Goal: Task Accomplishment & Management: Manage account settings

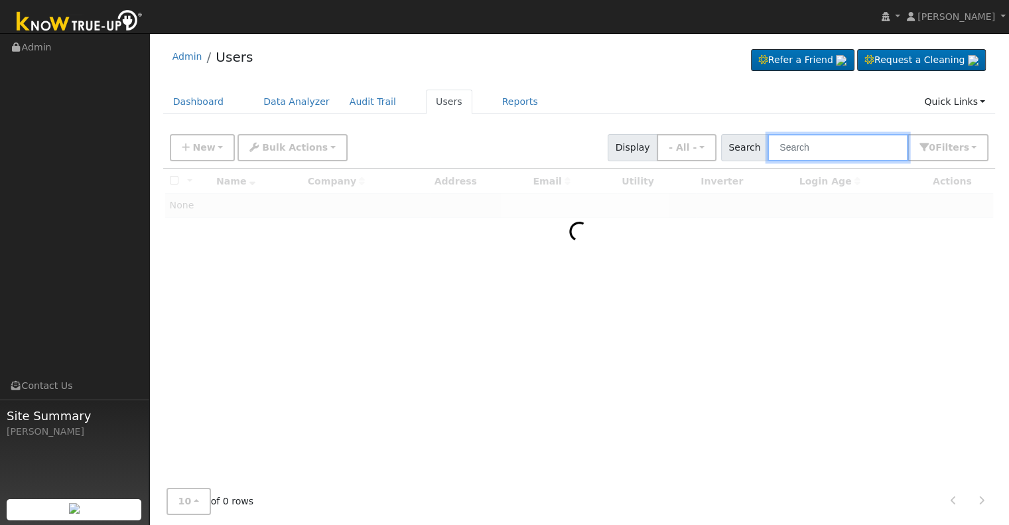
click at [849, 143] on input "text" at bounding box center [837, 147] width 141 height 27
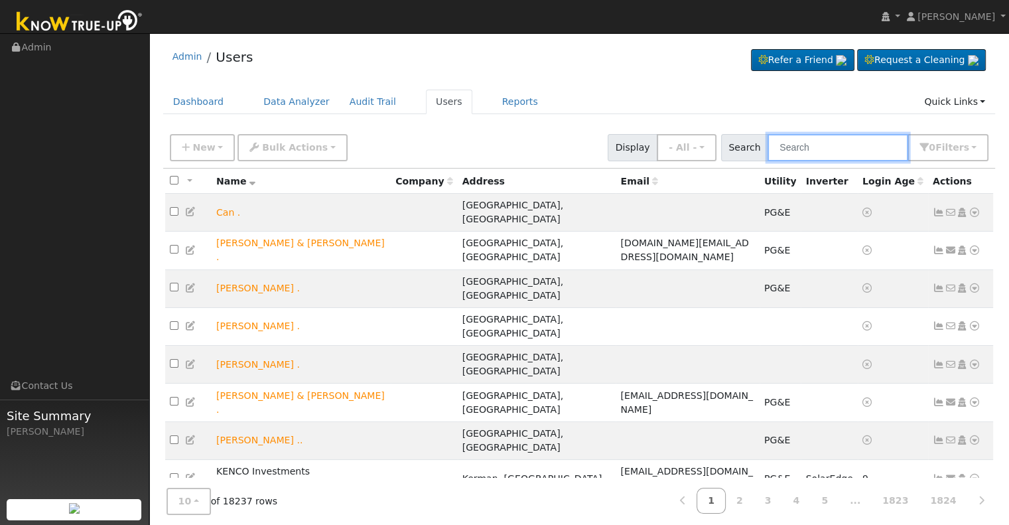
paste input "[PERSON_NAME] and [PERSON_NAME]"
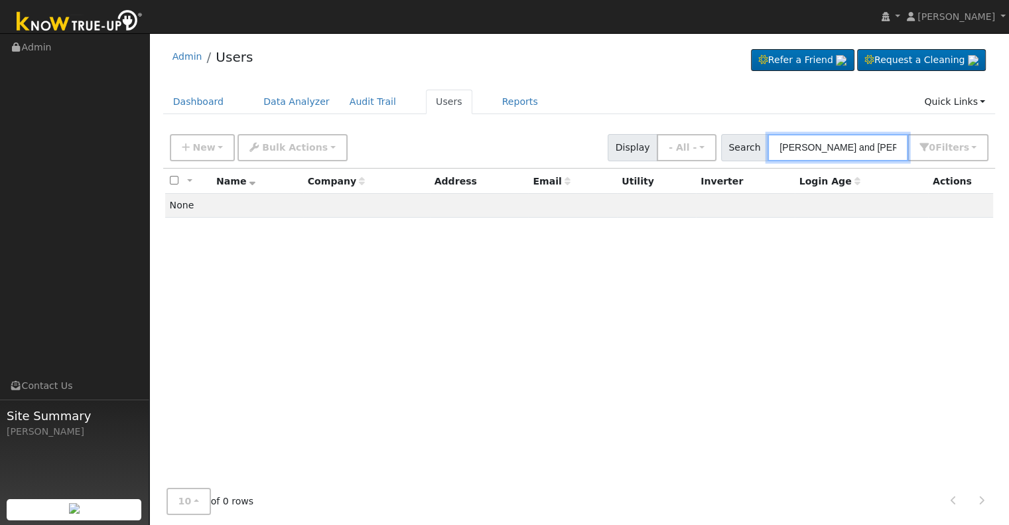
click at [873, 149] on input "[PERSON_NAME] and [PERSON_NAME]" at bounding box center [837, 147] width 141 height 27
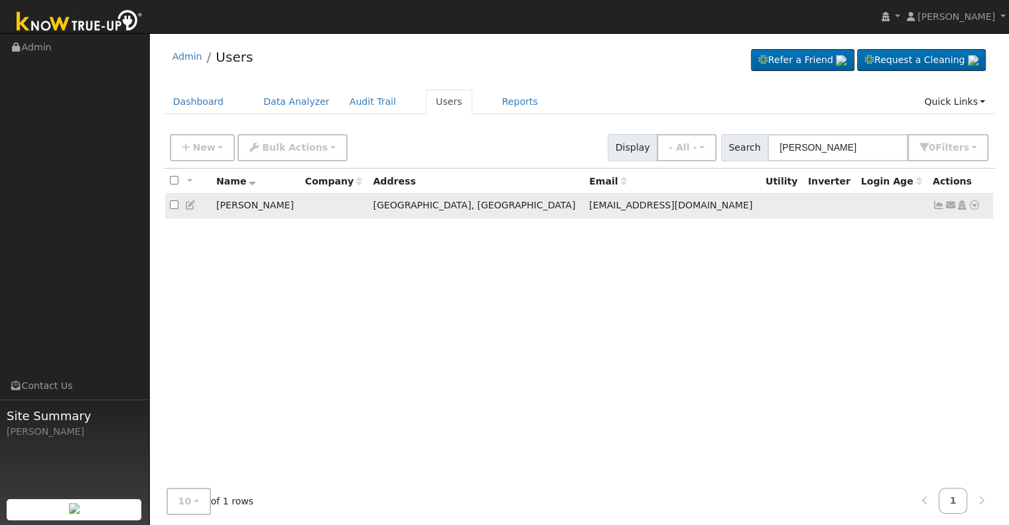
click at [937, 202] on icon at bounding box center [938, 204] width 12 height 9
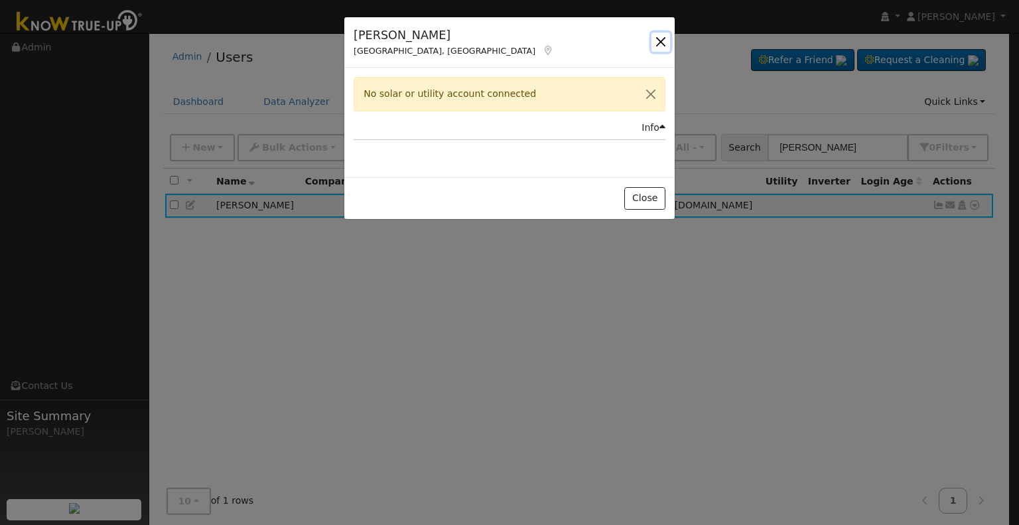
click at [659, 44] on button "button" at bounding box center [660, 41] width 19 height 19
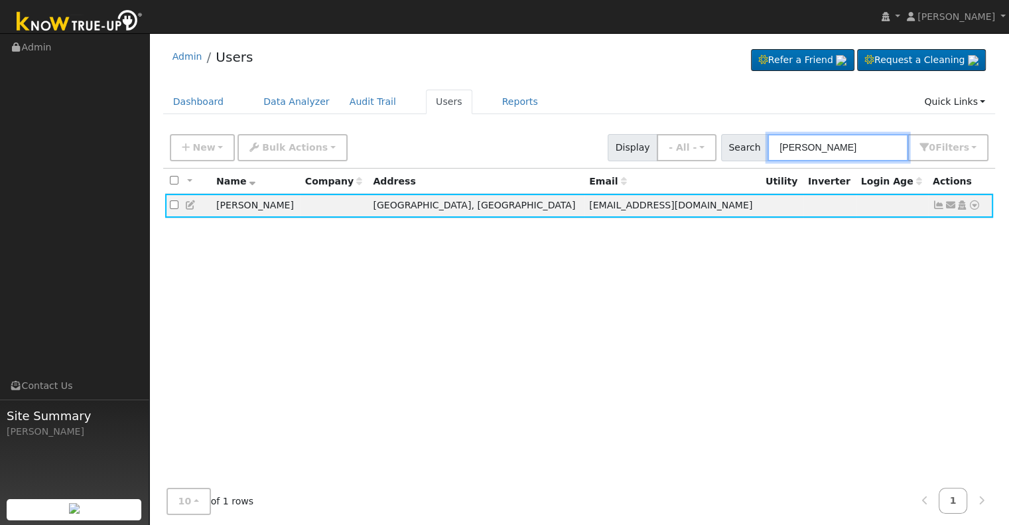
drag, startPoint x: 863, startPoint y: 151, endPoint x: 729, endPoint y: 151, distance: 133.9
click at [729, 151] on div "Search [PERSON_NAME] 0 Filter s Role Show - All - Show Leads Admin Billing Admi…" at bounding box center [854, 147] width 273 height 27
paste input "and [PERSON_NAME]"
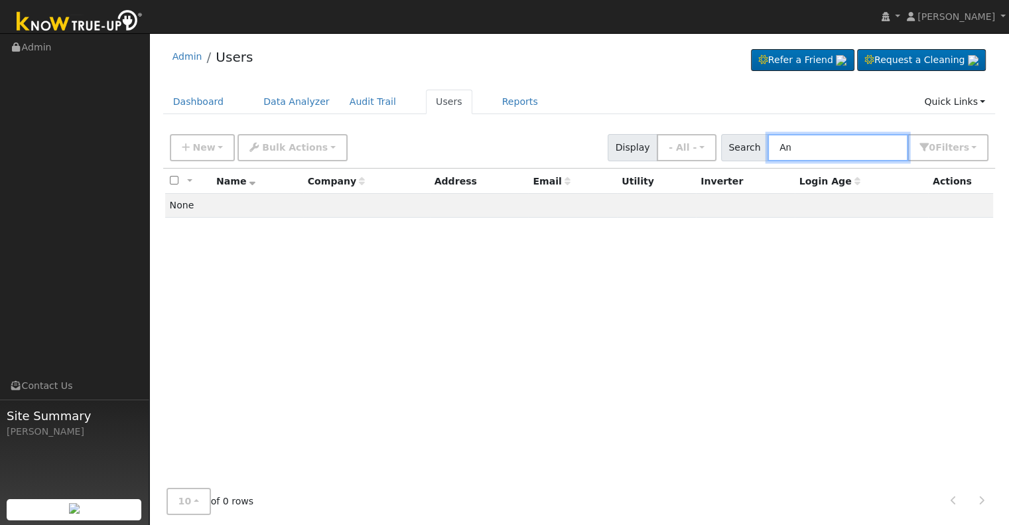
type input "A"
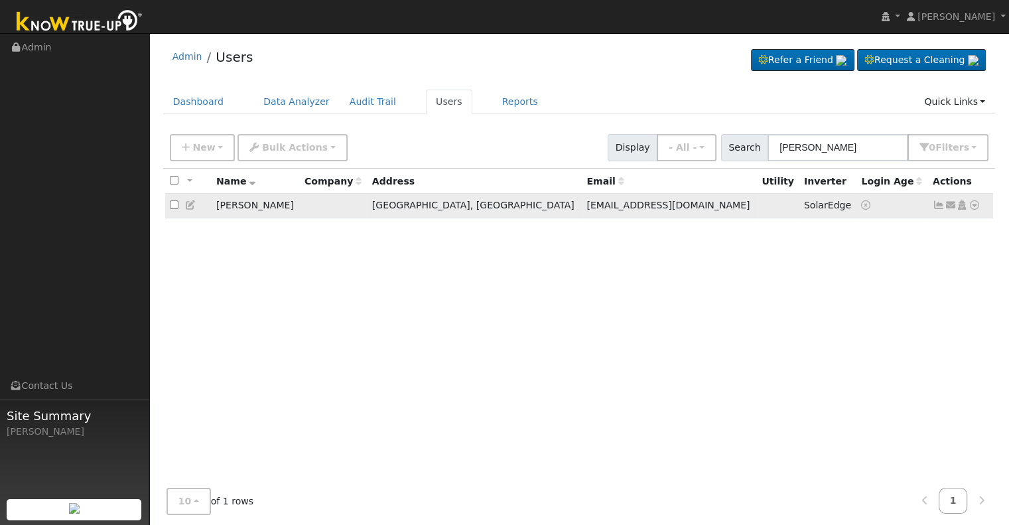
click at [937, 204] on icon at bounding box center [938, 204] width 12 height 9
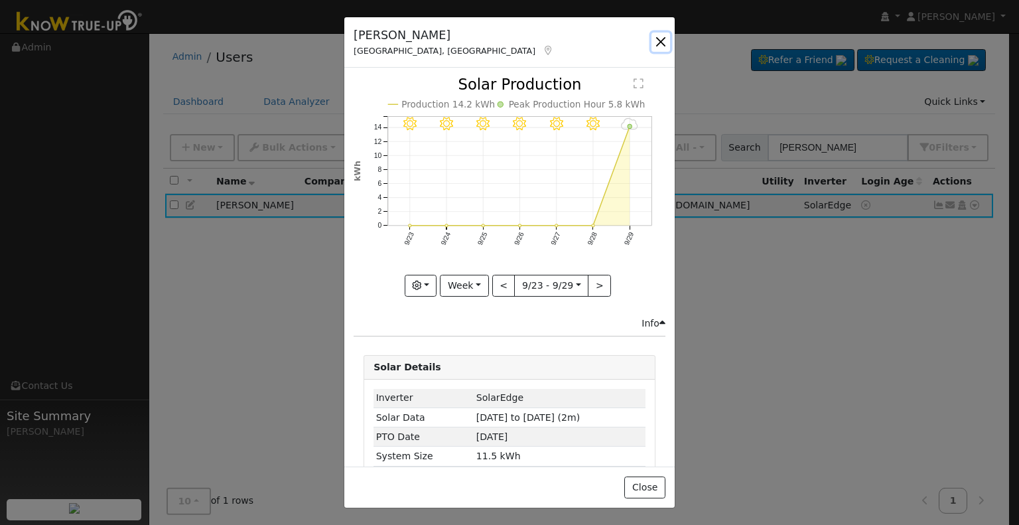
click at [660, 39] on button "button" at bounding box center [660, 41] width 19 height 19
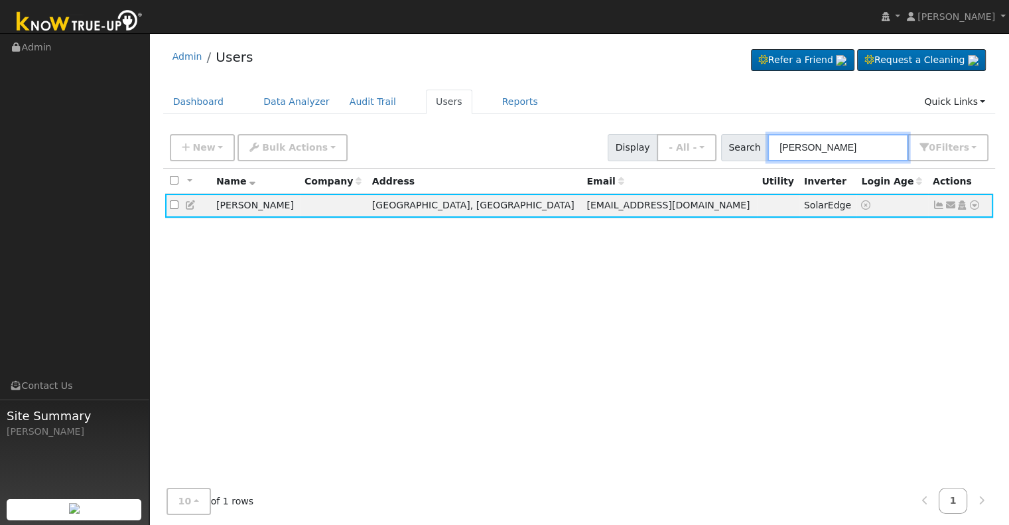
drag, startPoint x: 847, startPoint y: 145, endPoint x: 753, endPoint y: 151, distance: 95.1
click at [753, 151] on div "Search [PERSON_NAME] 0 Filter s Role Show - All - Show Leads Admin Billing Admi…" at bounding box center [855, 147] width 268 height 27
paste input "[PERSON_NAME]"
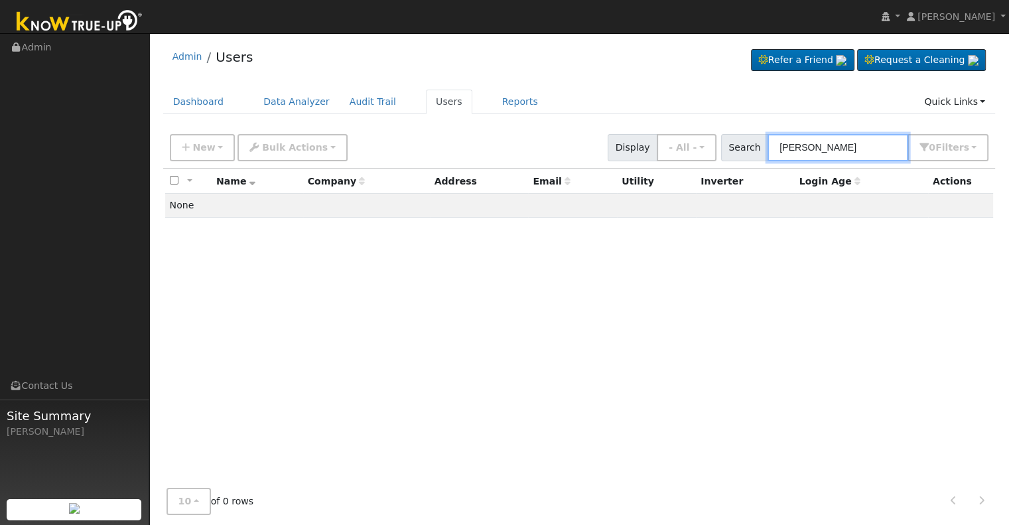
click at [809, 143] on input "[PERSON_NAME]" at bounding box center [837, 147] width 141 height 27
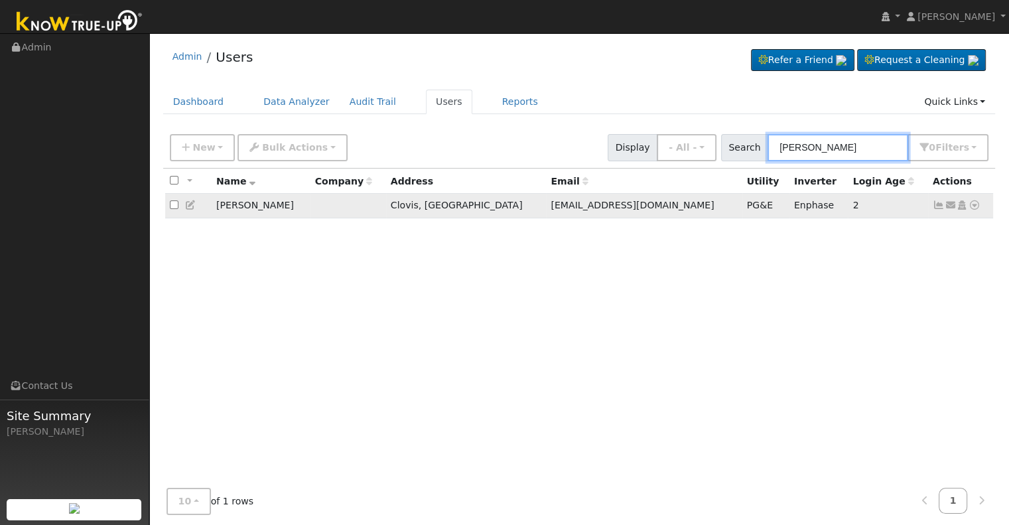
type input "[PERSON_NAME]"
click at [936, 206] on icon at bounding box center [938, 204] width 12 height 9
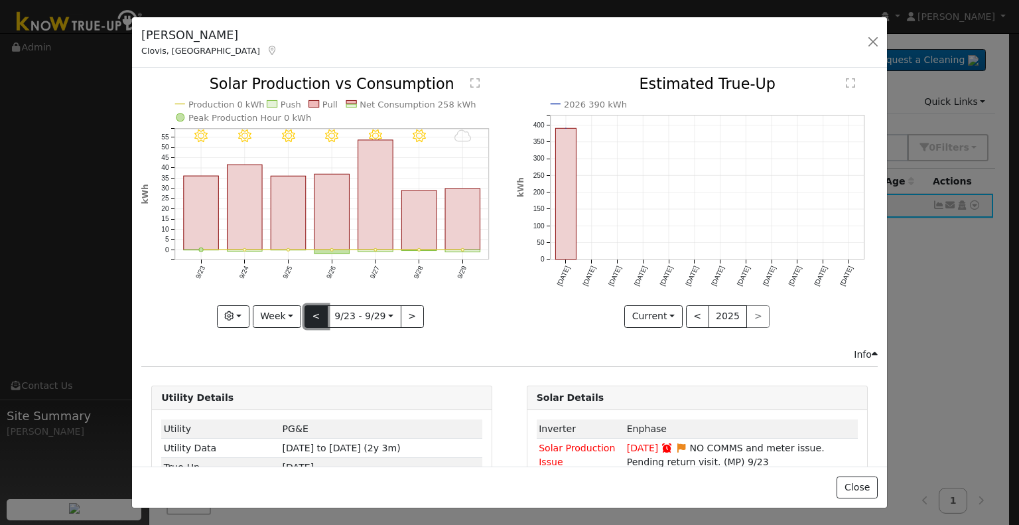
click at [312, 315] on button "<" at bounding box center [315, 316] width 23 height 23
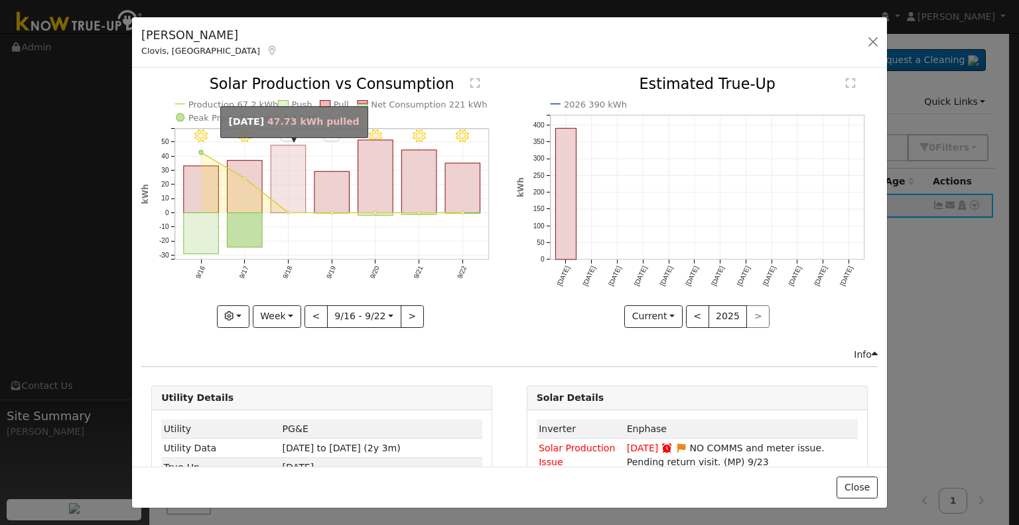
click at [277, 180] on rect "onclick=""" at bounding box center [288, 179] width 35 height 68
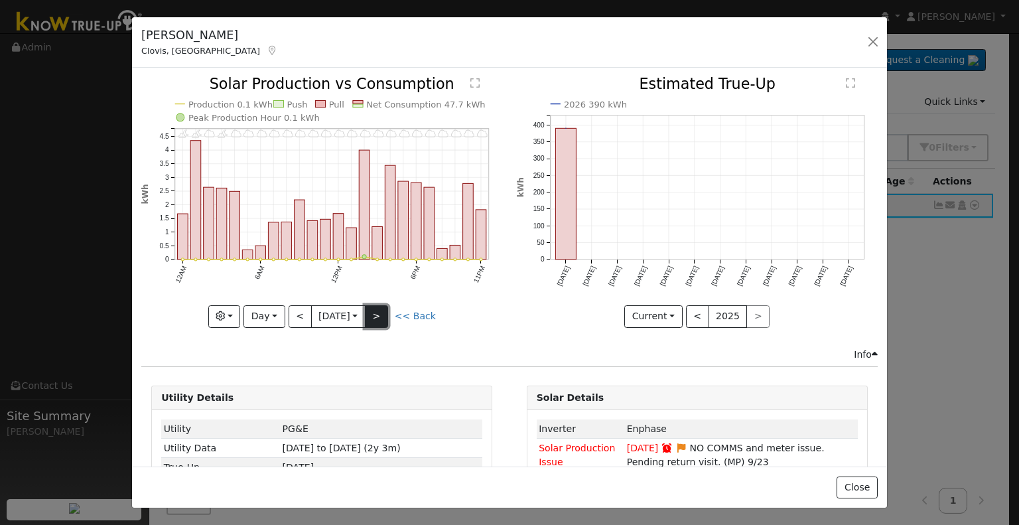
click at [384, 311] on button ">" at bounding box center [376, 316] width 23 height 23
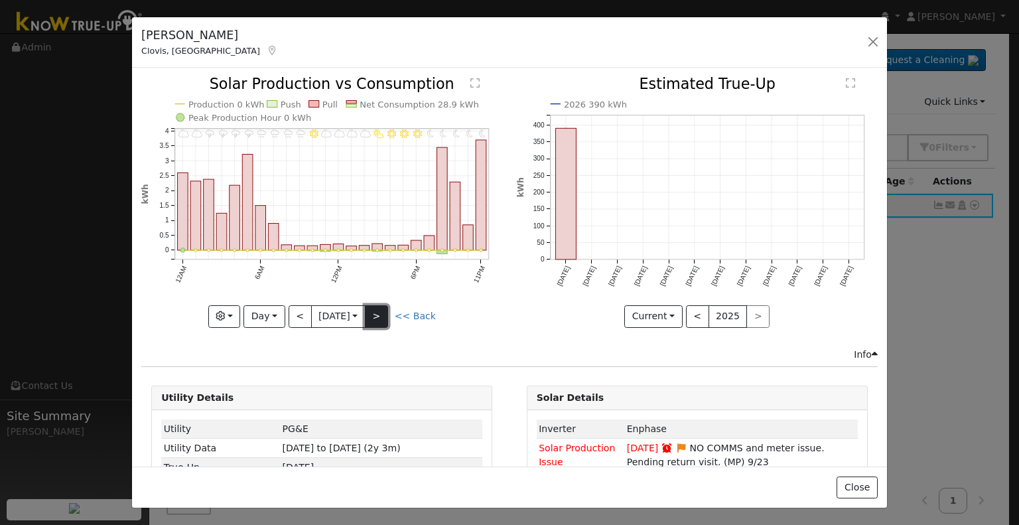
click at [384, 311] on button ">" at bounding box center [376, 316] width 23 height 23
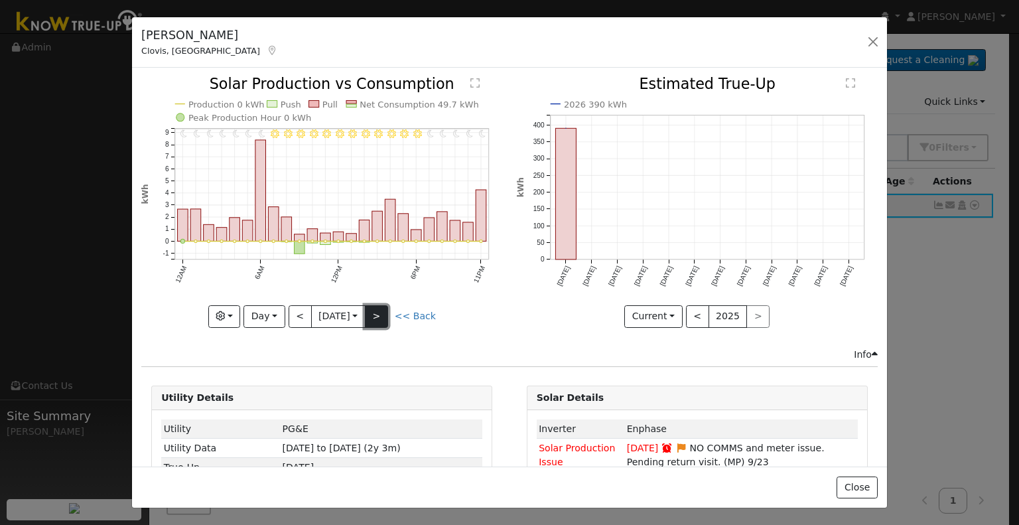
click at [384, 311] on button ">" at bounding box center [376, 316] width 23 height 23
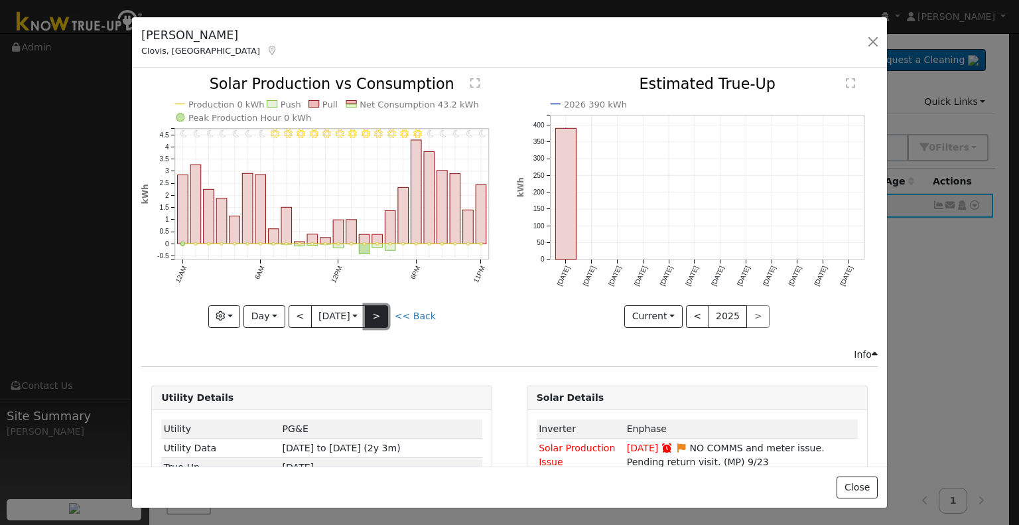
click at [384, 311] on button ">" at bounding box center [376, 316] width 23 height 23
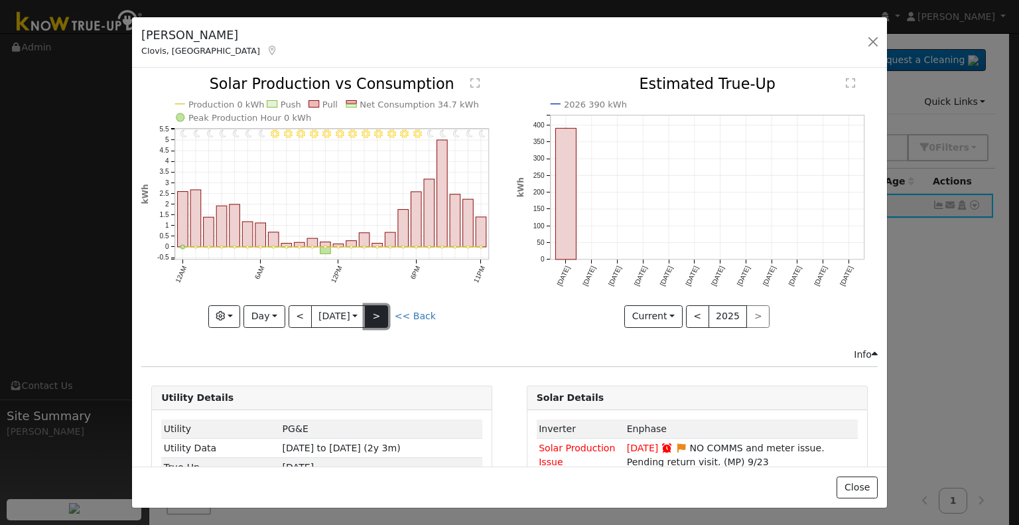
click at [384, 311] on button ">" at bounding box center [376, 316] width 23 height 23
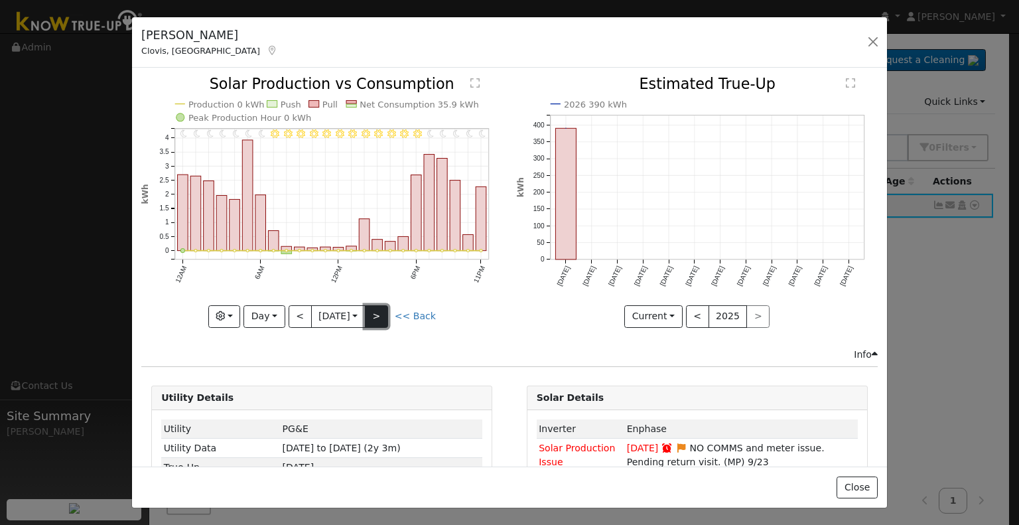
click at [371, 315] on button ">" at bounding box center [376, 316] width 23 height 23
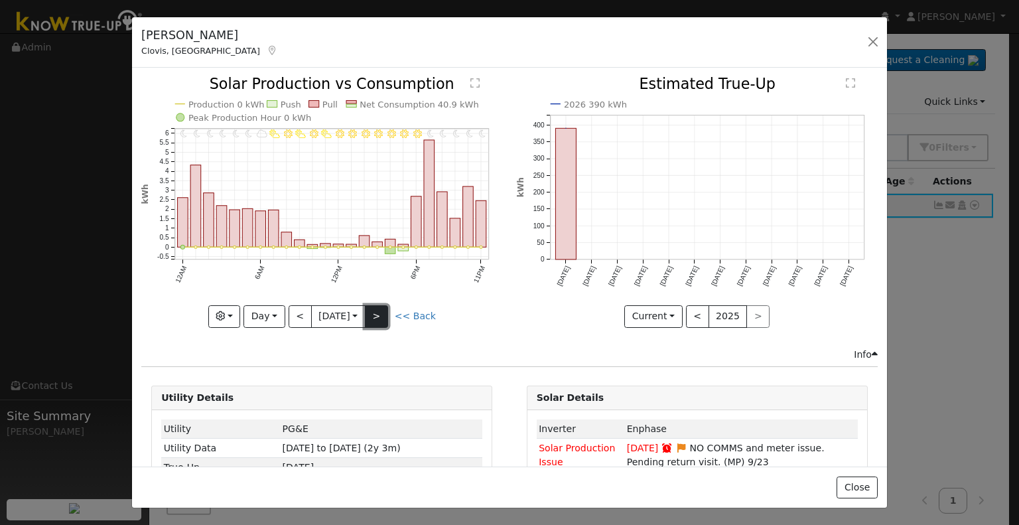
click at [371, 315] on button ">" at bounding box center [376, 316] width 23 height 23
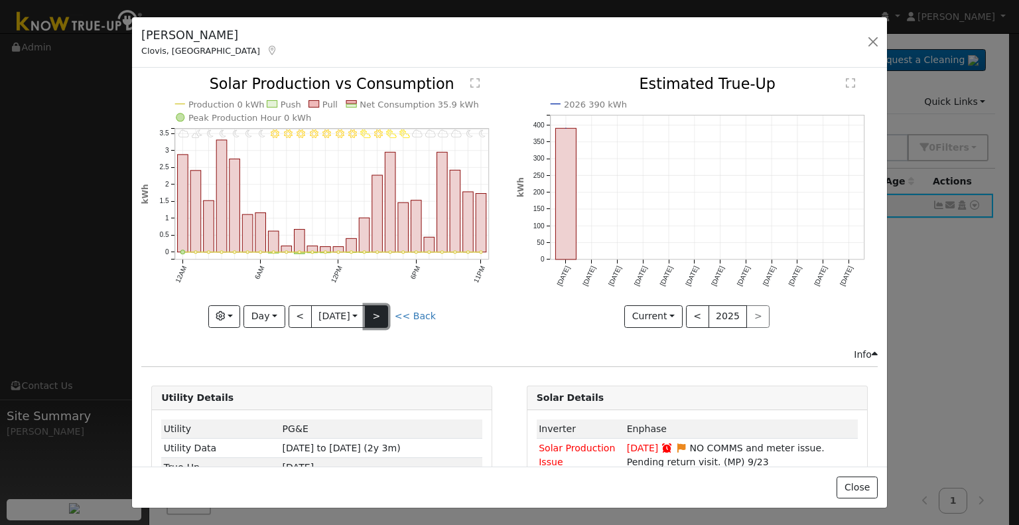
click at [371, 315] on button ">" at bounding box center [376, 316] width 23 height 23
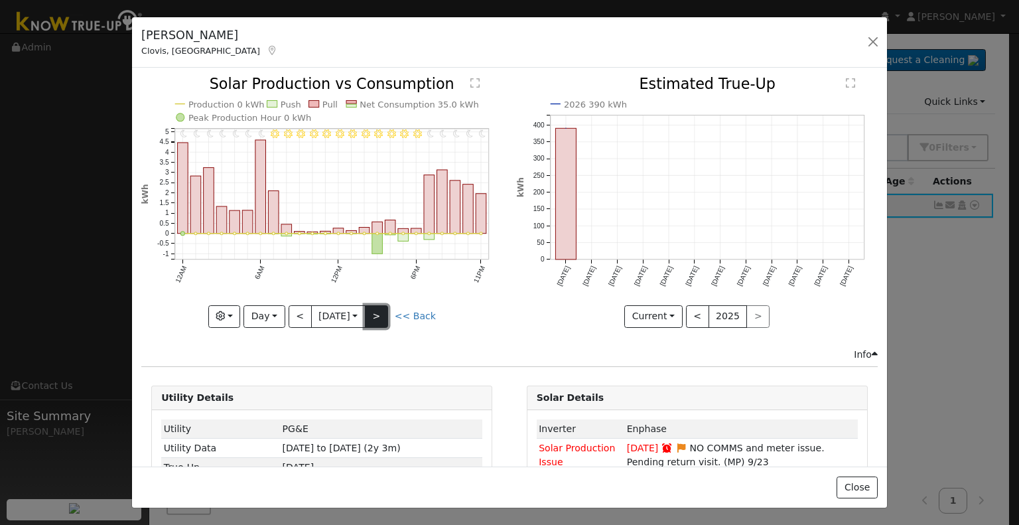
click at [371, 315] on button ">" at bounding box center [376, 316] width 23 height 23
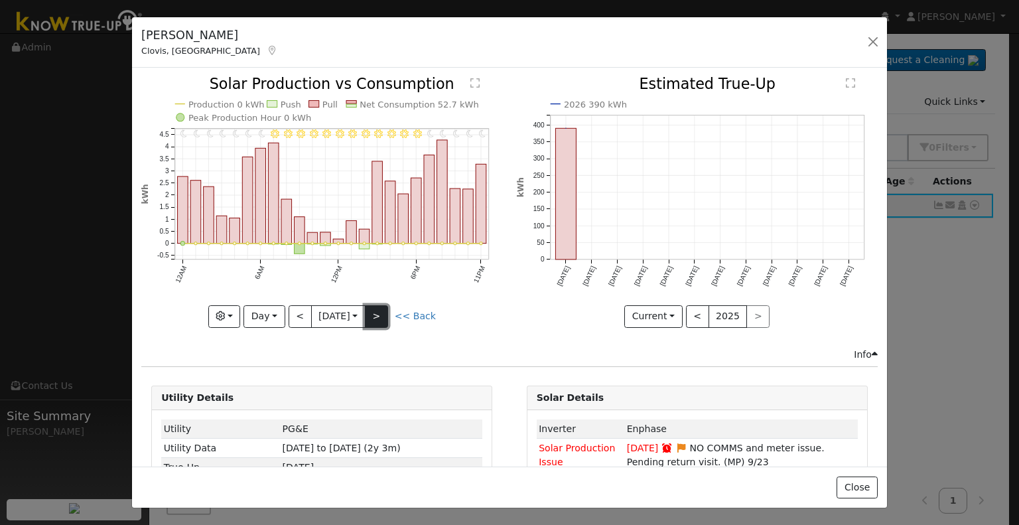
click at [371, 315] on button ">" at bounding box center [376, 316] width 23 height 23
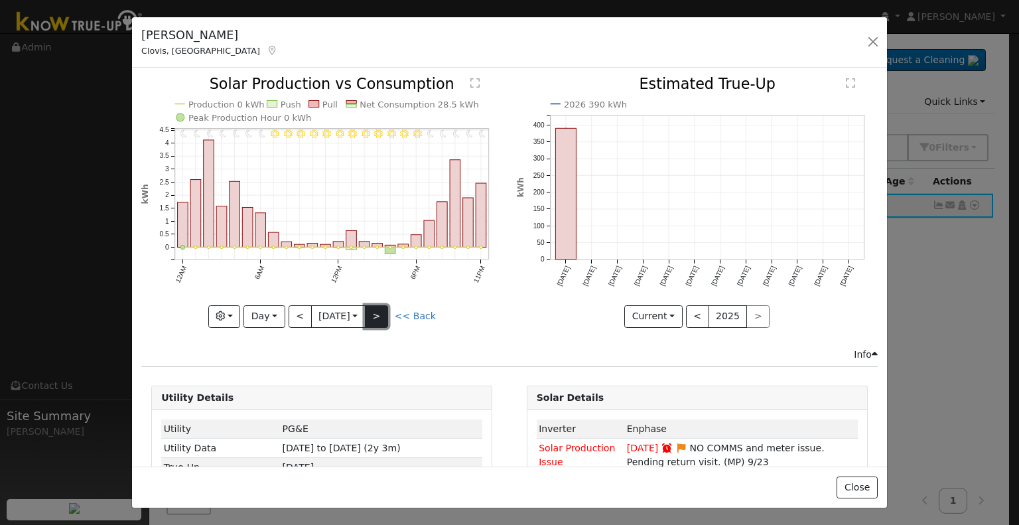
click at [371, 315] on button ">" at bounding box center [376, 316] width 23 height 23
type input "[DATE]"
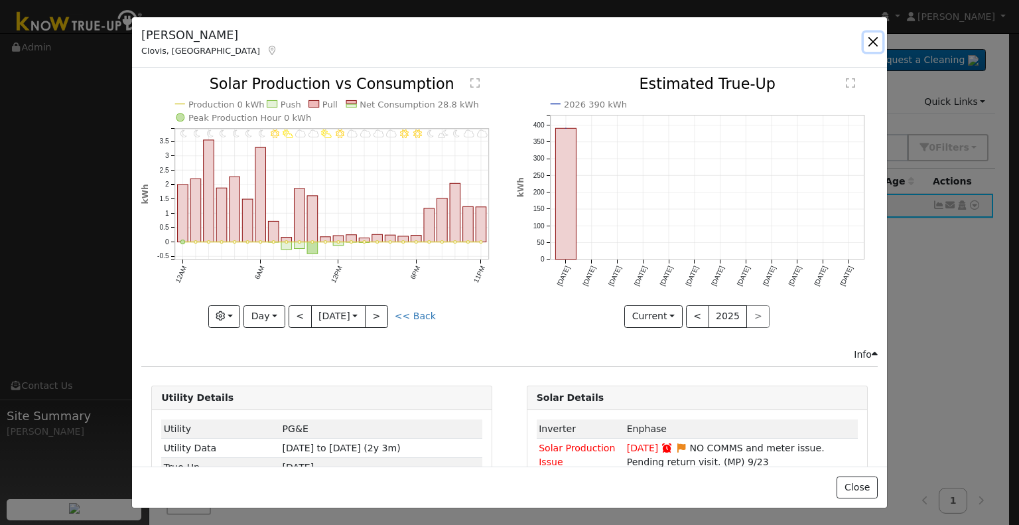
click at [878, 42] on button "button" at bounding box center [872, 41] width 19 height 19
